Goal: Task Accomplishment & Management: Use online tool/utility

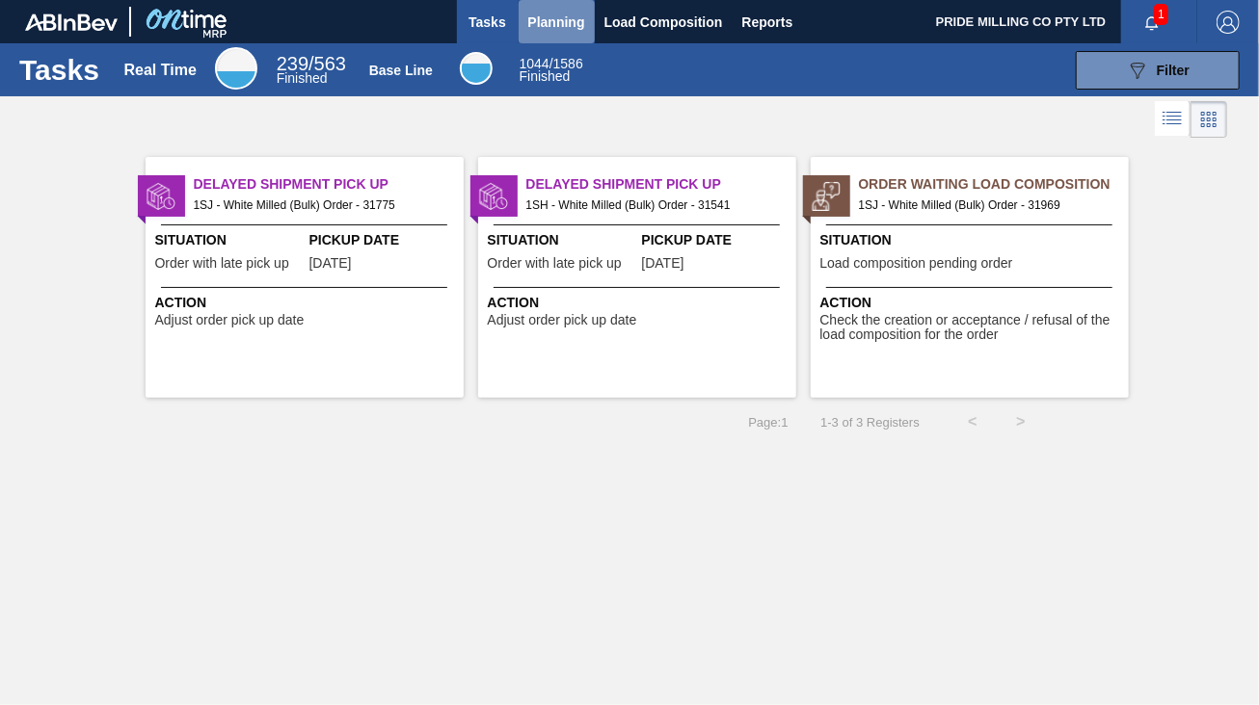
click at [558, 19] on span "Planning" at bounding box center [556, 22] width 57 height 23
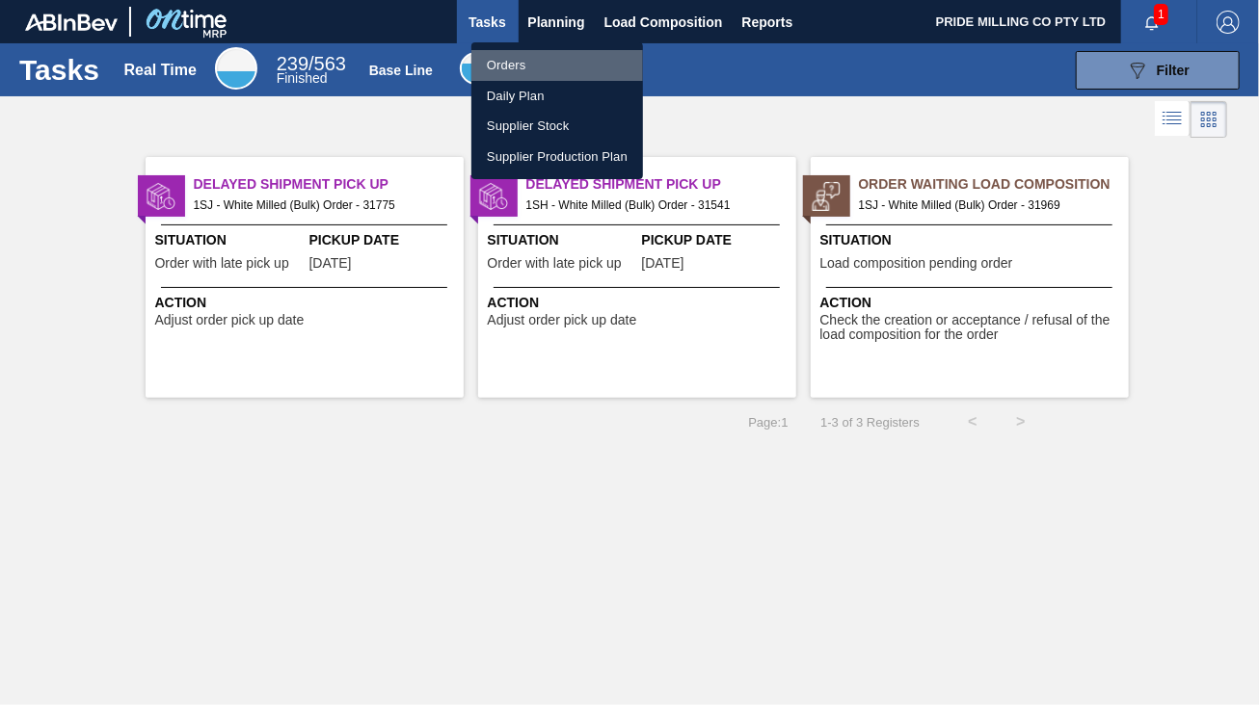
click at [511, 59] on li "Orders" at bounding box center [557, 65] width 172 height 31
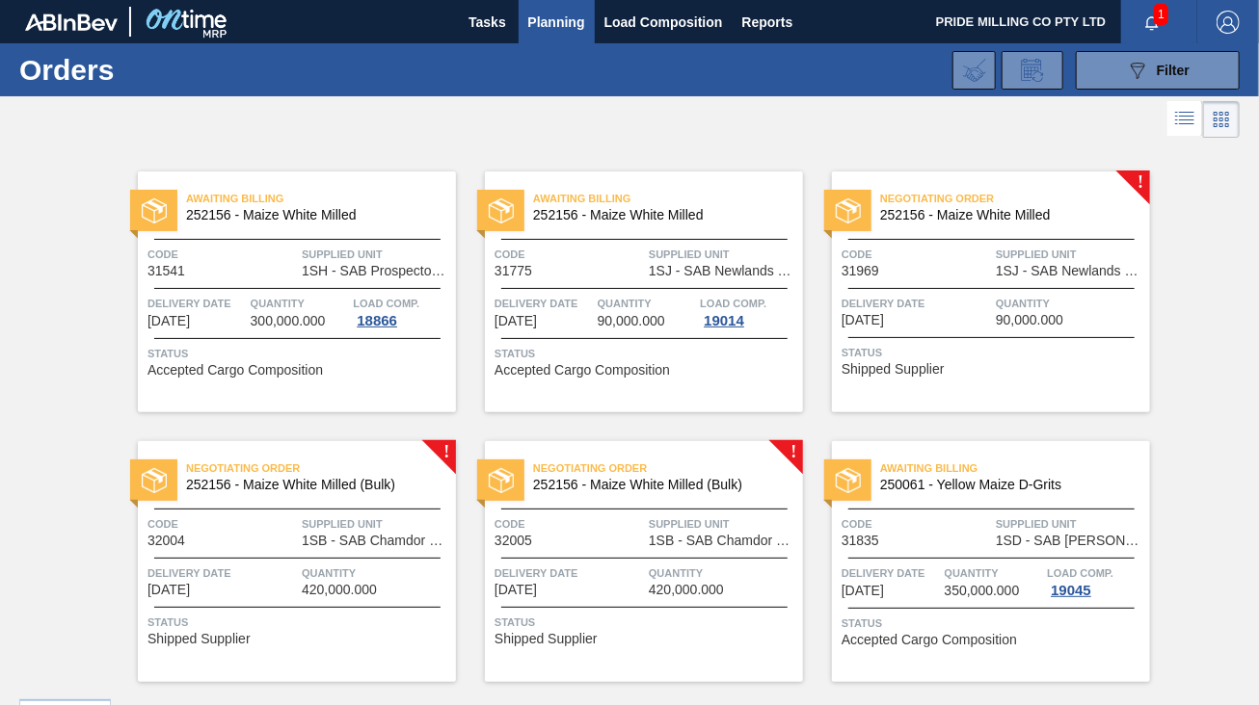
click at [955, 288] on div at bounding box center [991, 288] width 286 height 1
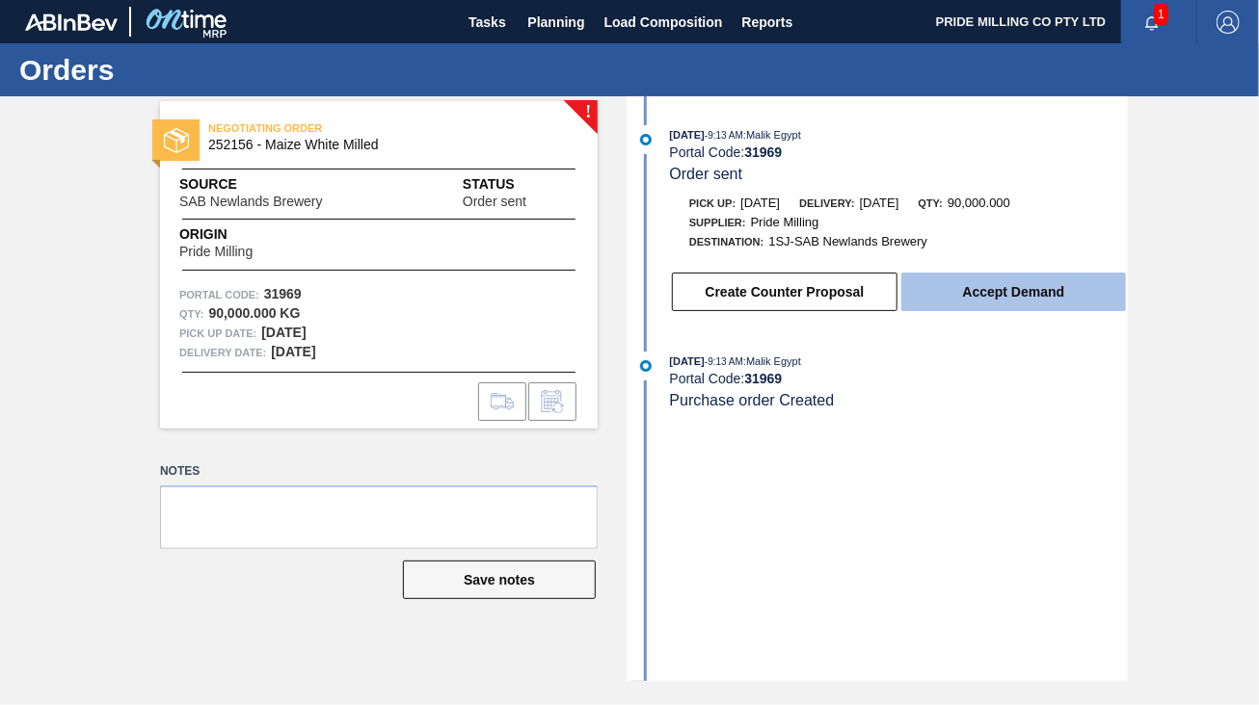
click at [993, 287] on button "Accept Demand" at bounding box center [1013, 292] width 225 height 39
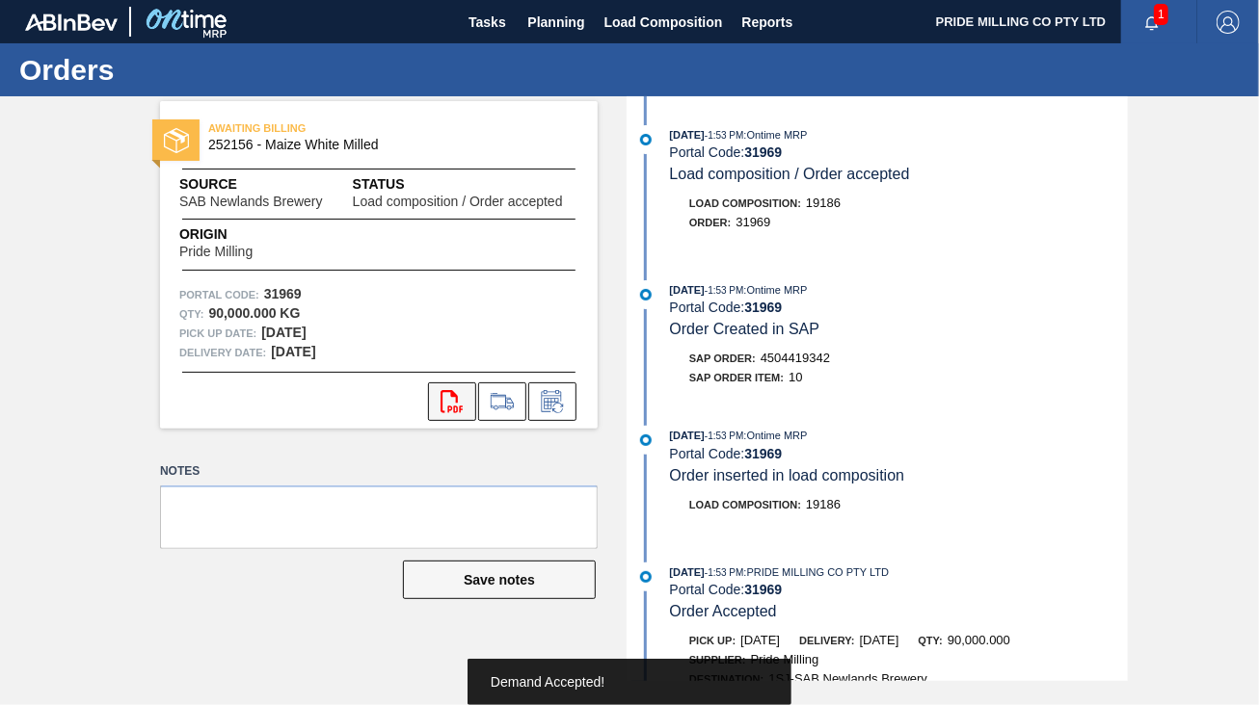
click at [436, 400] on button "svg{fill:#ff0000}" at bounding box center [452, 402] width 48 height 39
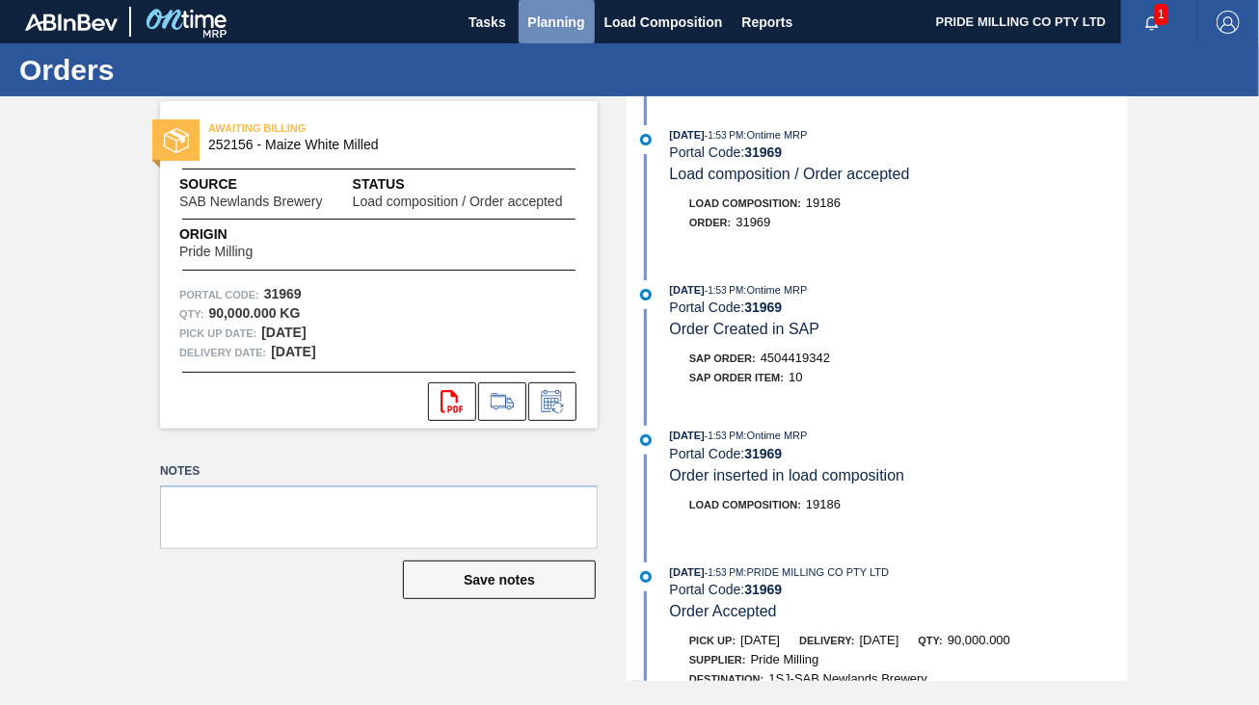
click at [546, 21] on span "Planning" at bounding box center [556, 22] width 57 height 23
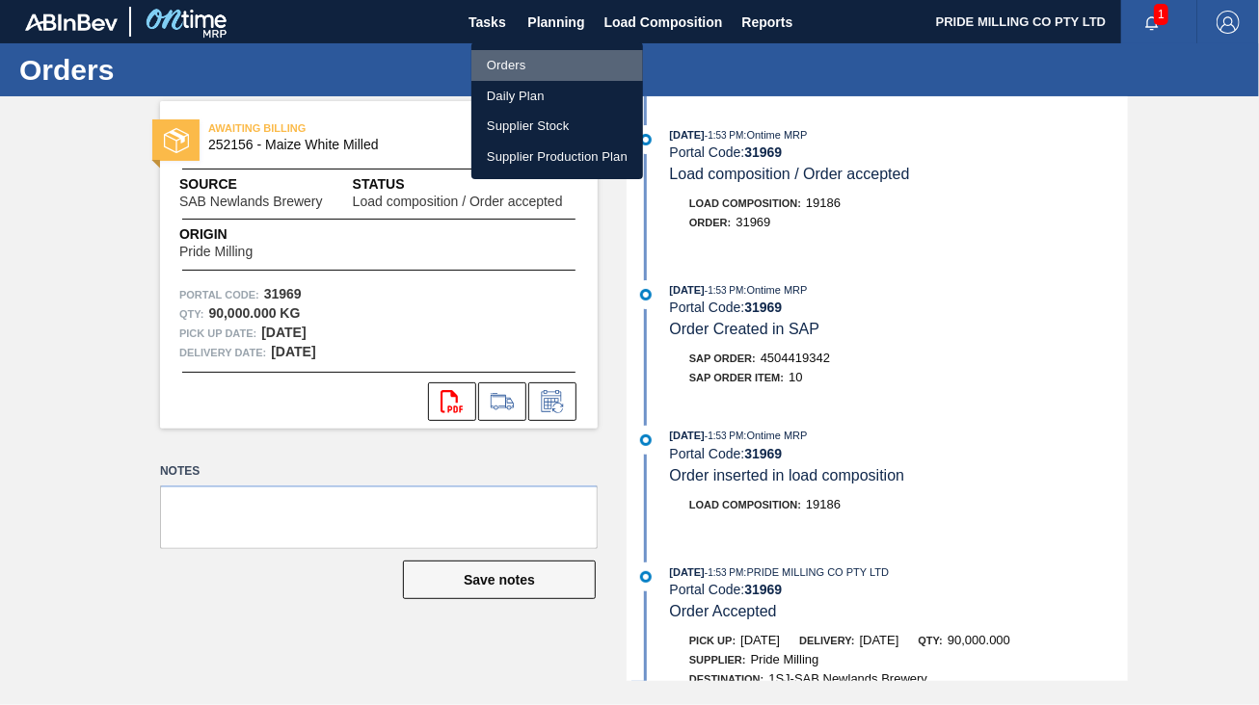
click at [529, 67] on li "Orders" at bounding box center [557, 65] width 172 height 31
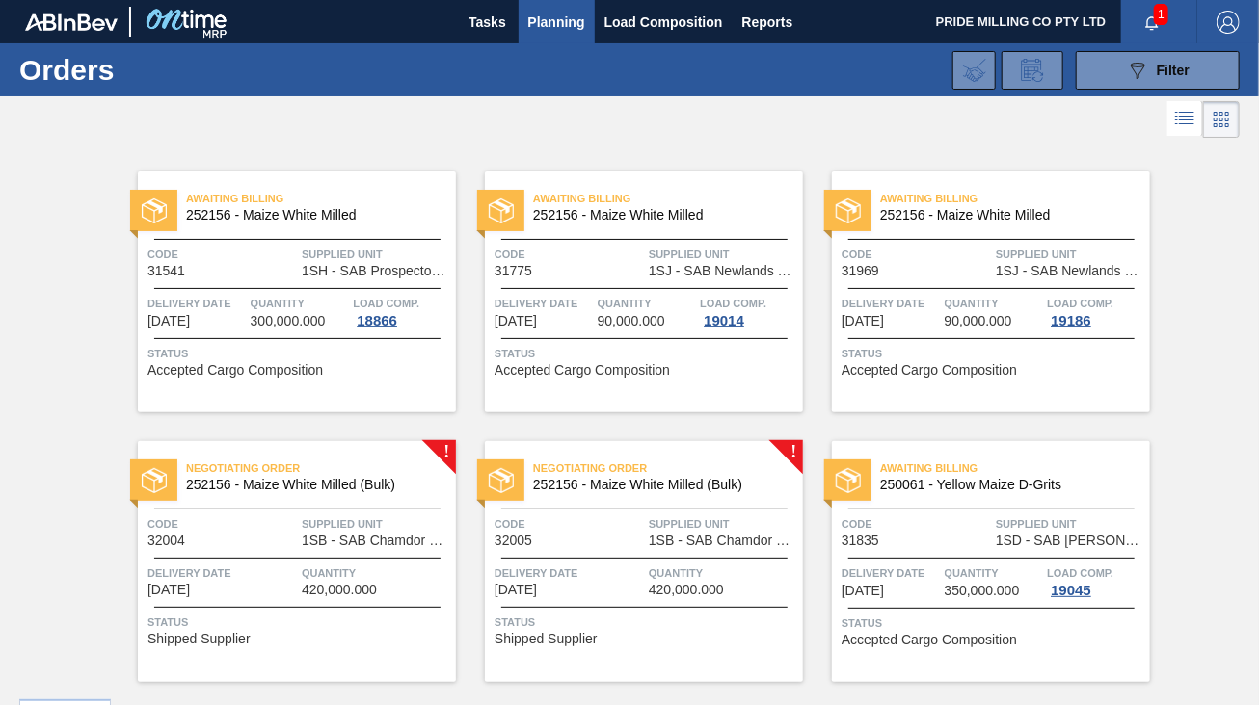
click at [337, 558] on div at bounding box center [297, 558] width 286 height 1
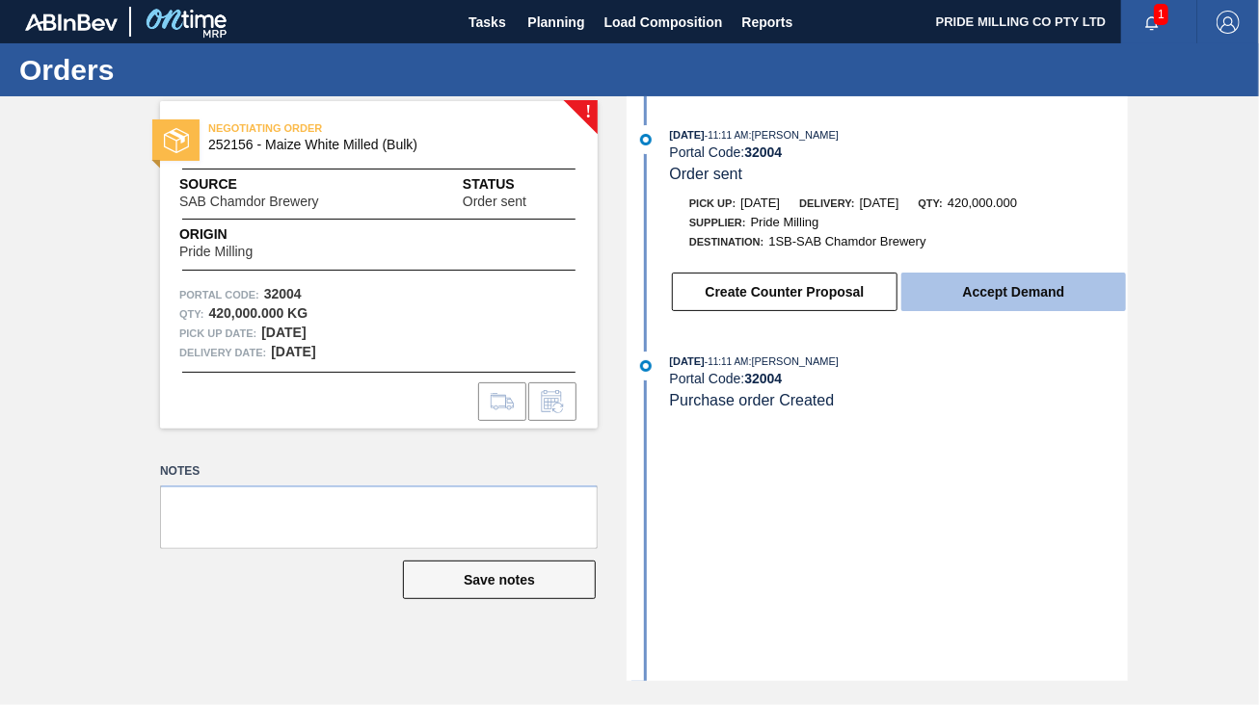
click at [1016, 282] on button "Accept Demand" at bounding box center [1013, 292] width 225 height 39
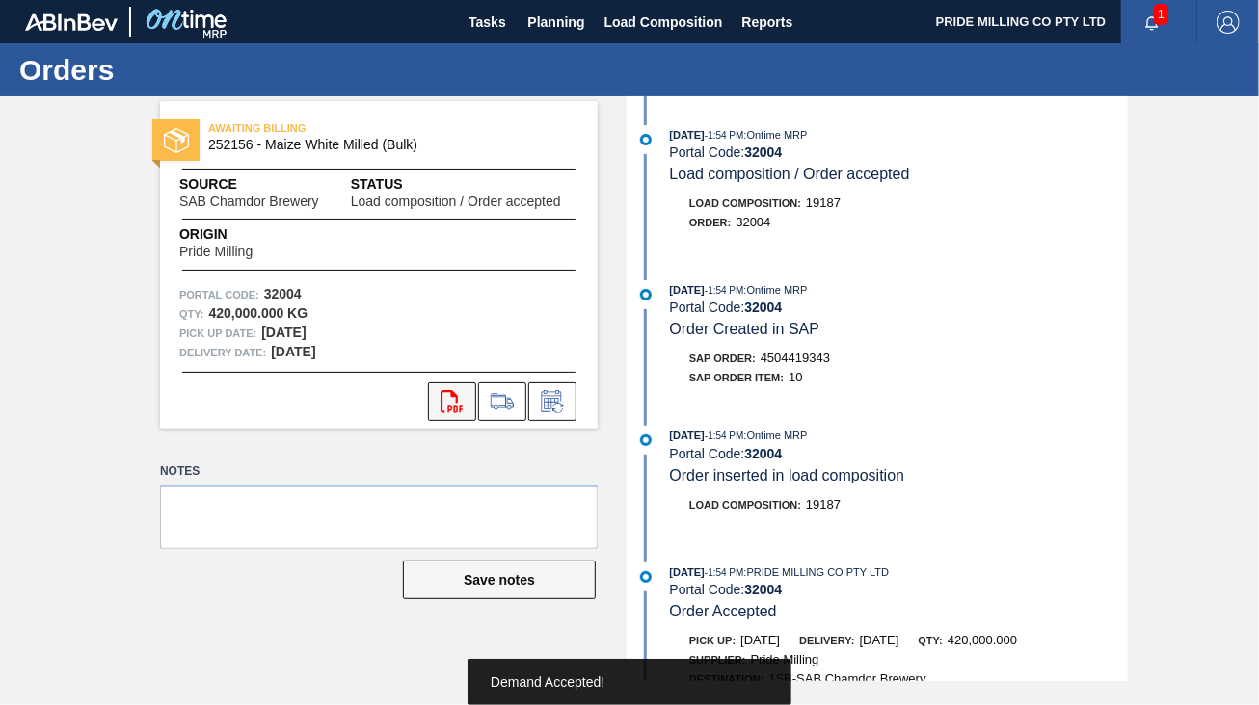
click at [446, 396] on icon "svg{fill:#ff0000}" at bounding box center [451, 401] width 23 height 23
